Goal: Information Seeking & Learning: Find specific page/section

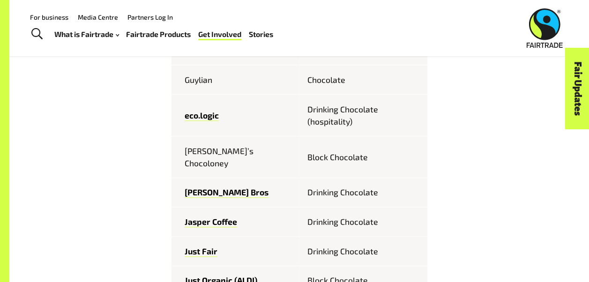
scroll to position [464, 0]
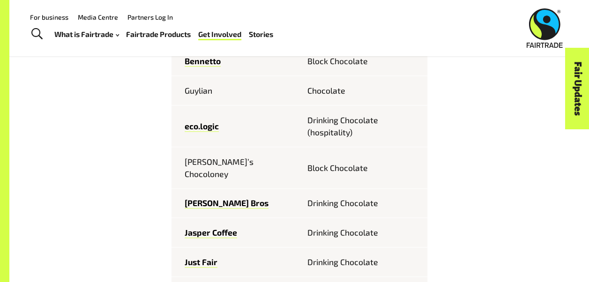
click at [203, 94] on td "Guylian" at bounding box center [236, 91] width 128 height 30
click at [316, 93] on td "Chocolate" at bounding box center [364, 91] width 128 height 30
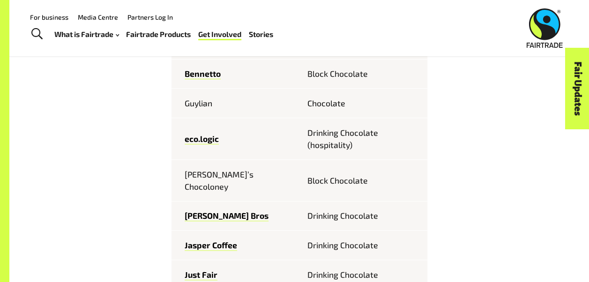
scroll to position [406, 0]
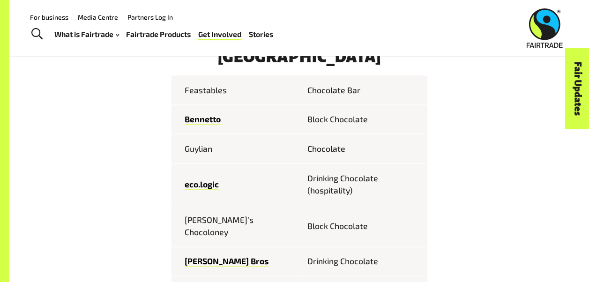
click at [197, 155] on td "Guylian" at bounding box center [236, 149] width 128 height 30
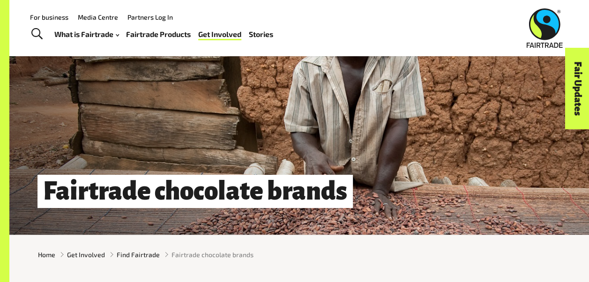
scroll to position [0, 0]
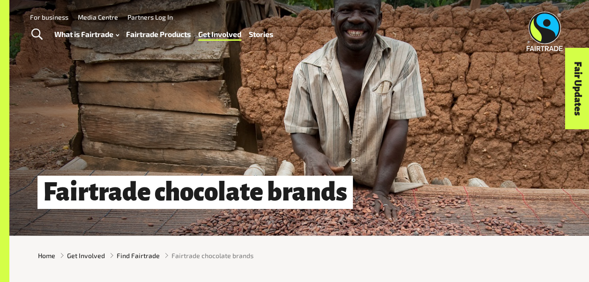
click at [34, 31] on span "Toggle Search" at bounding box center [36, 35] width 11 height 12
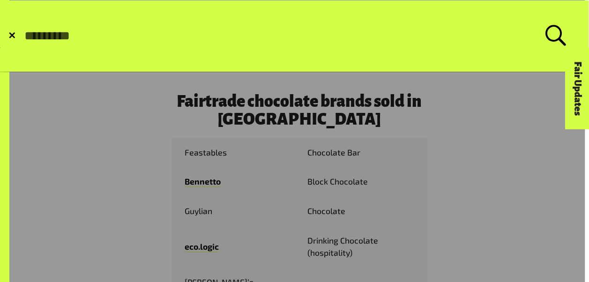
scroll to position [344, 0]
type input "**********"
click at [23, 36] on button "Submit Search" at bounding box center [23, 36] width 0 height 0
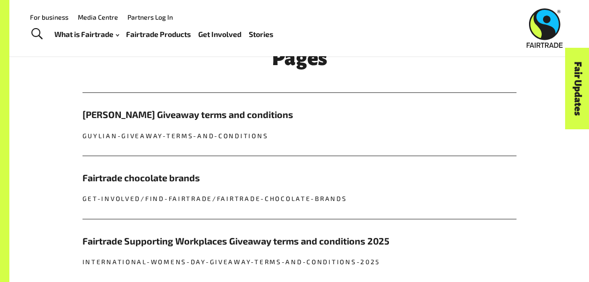
scroll to position [301, 0]
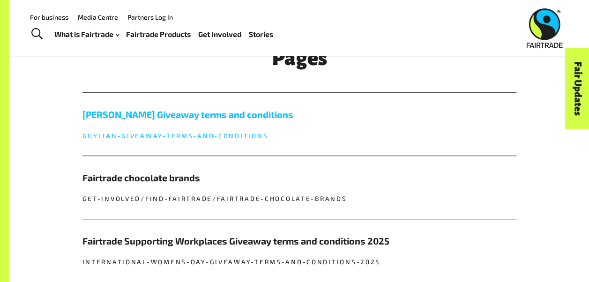
click at [173, 109] on link "Guylian Giveaway terms and conditions guylian-giveaway-terms-and-conditions" at bounding box center [300, 124] width 434 height 63
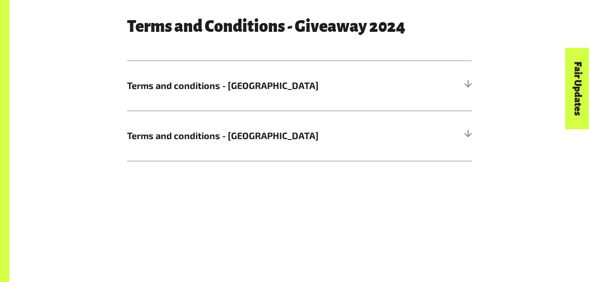
scroll to position [402, 0]
click at [227, 82] on span "Terms and conditions - Australia" at bounding box center [256, 86] width 259 height 14
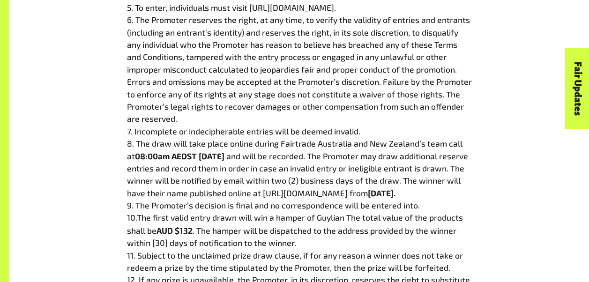
scroll to position [660, 0]
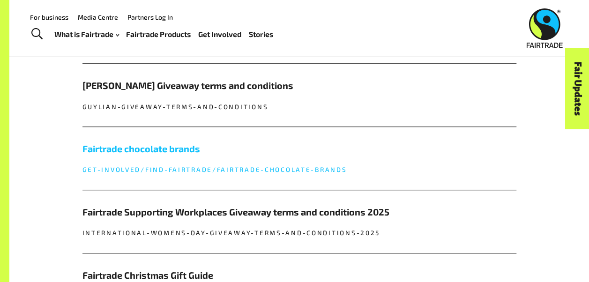
scroll to position [324, 0]
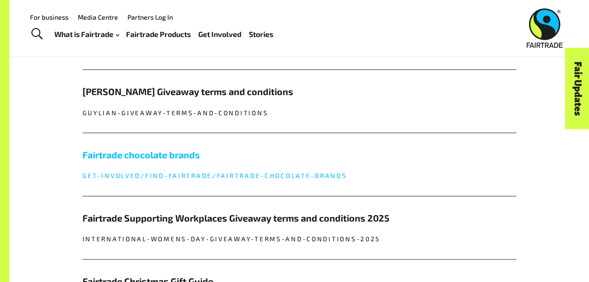
click at [158, 160] on h5 "Fairtrade chocolate brands" at bounding box center [300, 155] width 434 height 14
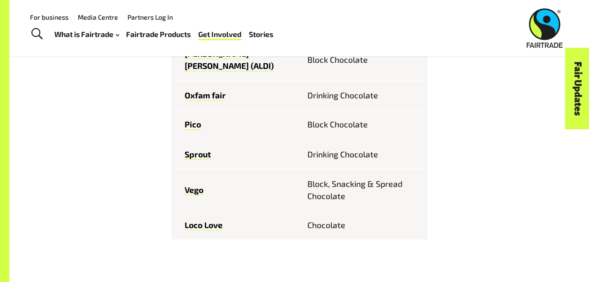
scroll to position [628, 0]
